Goal: Use online tool/utility: Utilize a website feature to perform a specific function

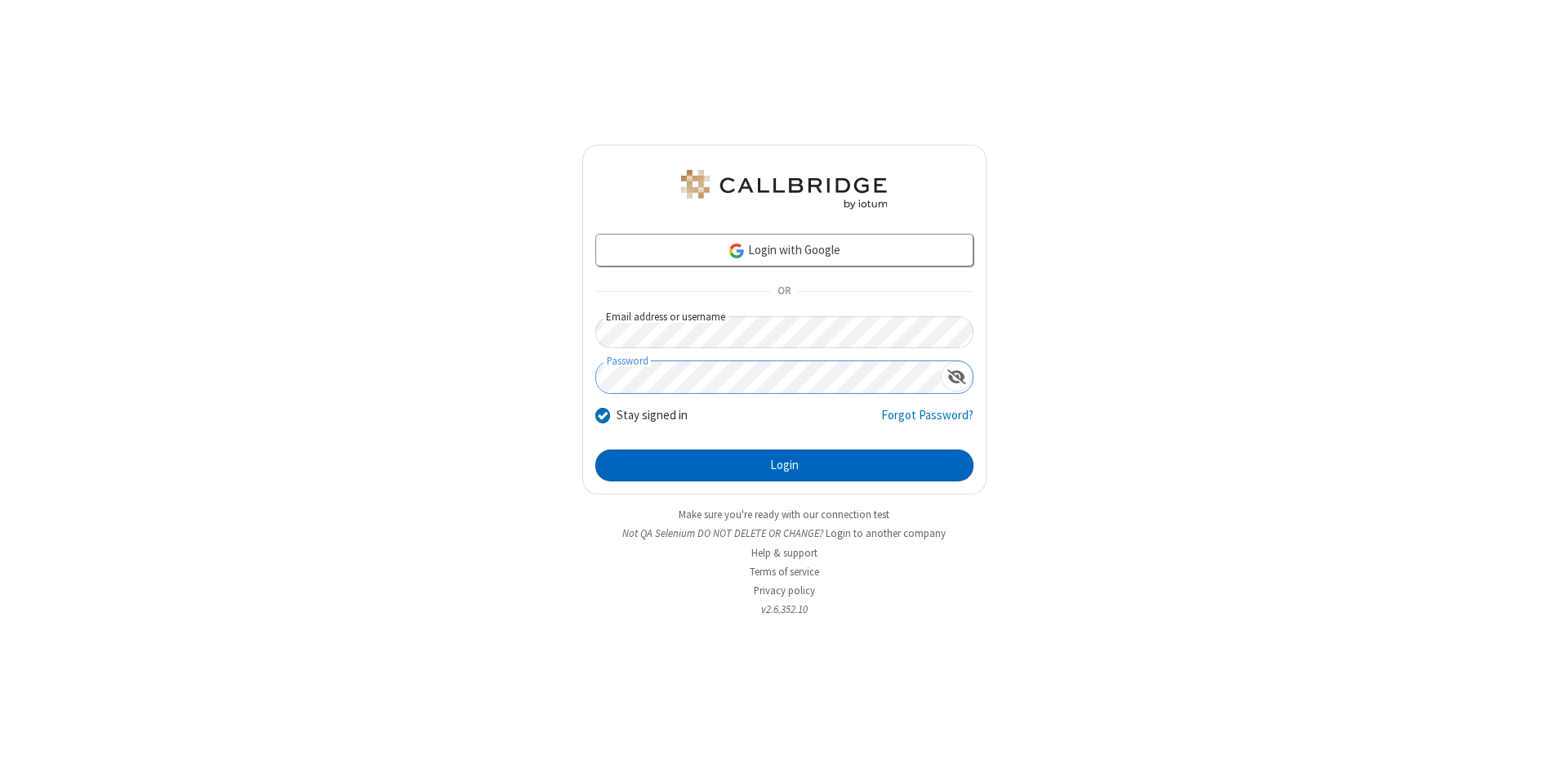
click at [784, 466] on button "Login" at bounding box center [784, 465] width 378 height 33
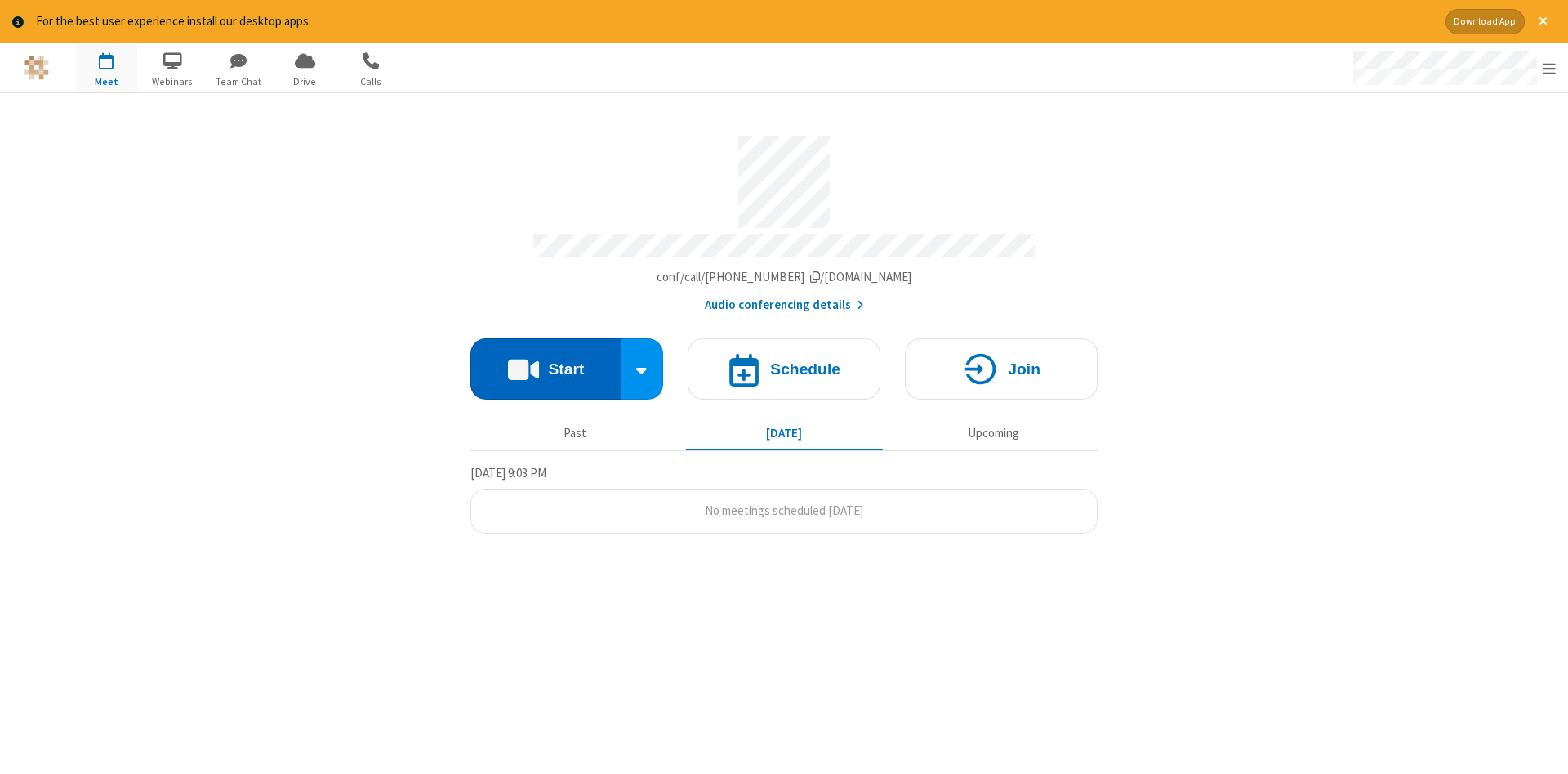
click at [546, 363] on button "Start" at bounding box center [546, 369] width 151 height 61
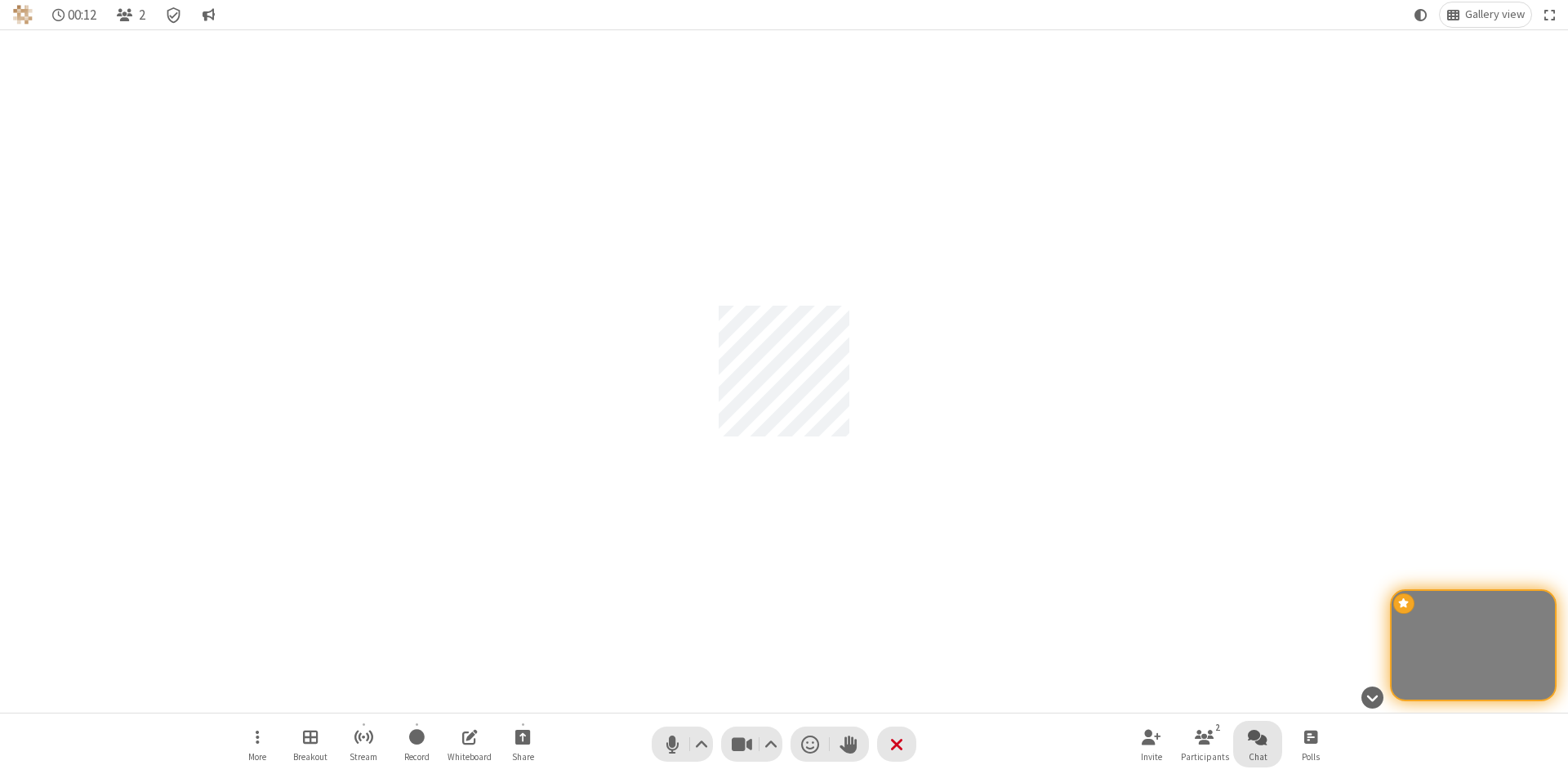
click at [1257, 736] on span "Open chat" at bounding box center [1257, 736] width 19 height 20
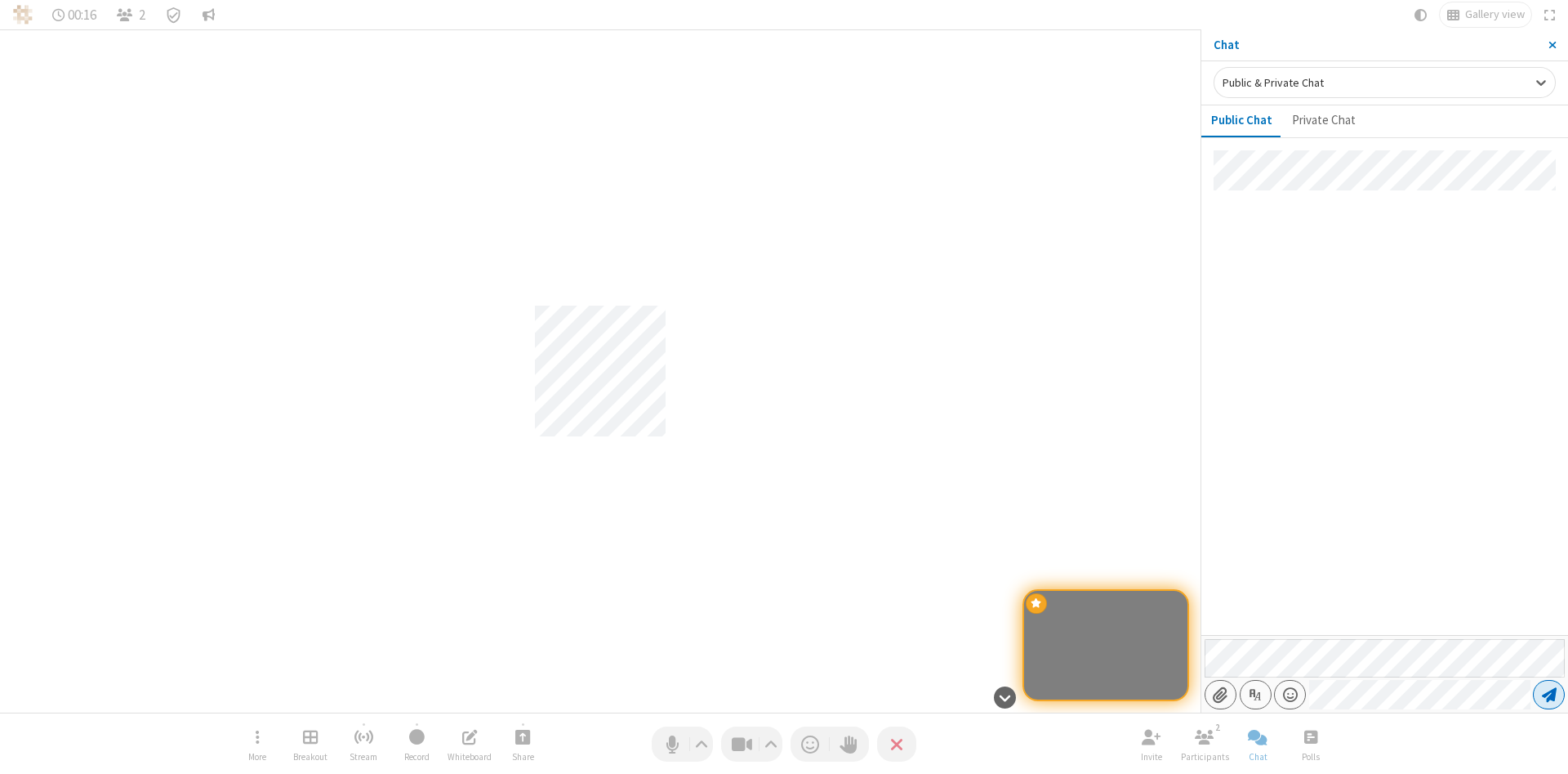
click at [1548, 694] on span "Send message" at bounding box center [1550, 694] width 15 height 17
